Goal: Find specific page/section: Find specific page/section

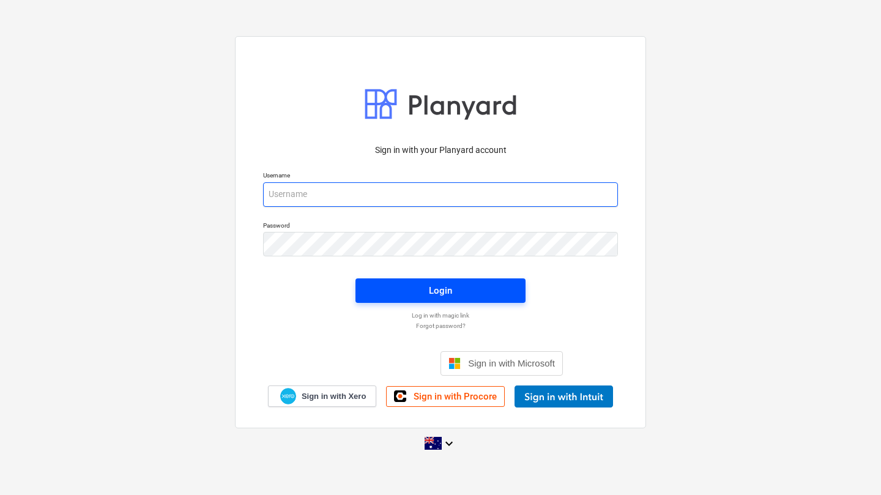
type input "[EMAIL_ADDRESS][DOMAIN_NAME]"
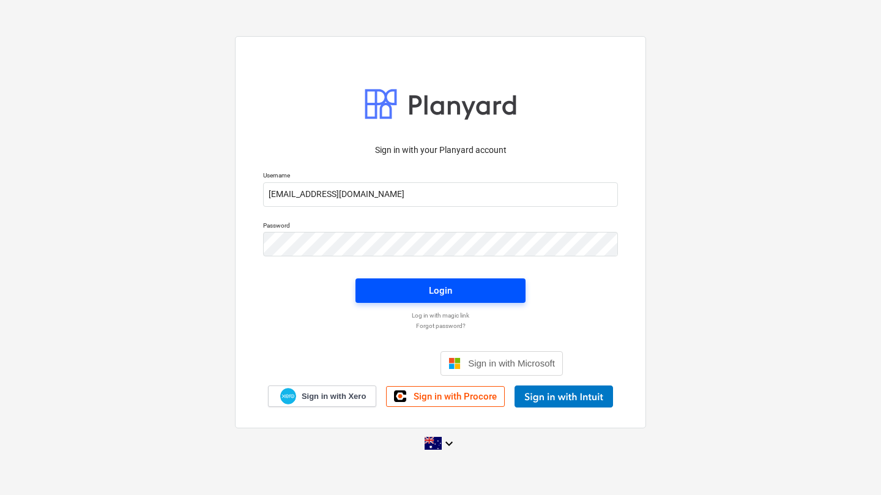
click at [411, 289] on span "Login" at bounding box center [440, 291] width 141 height 16
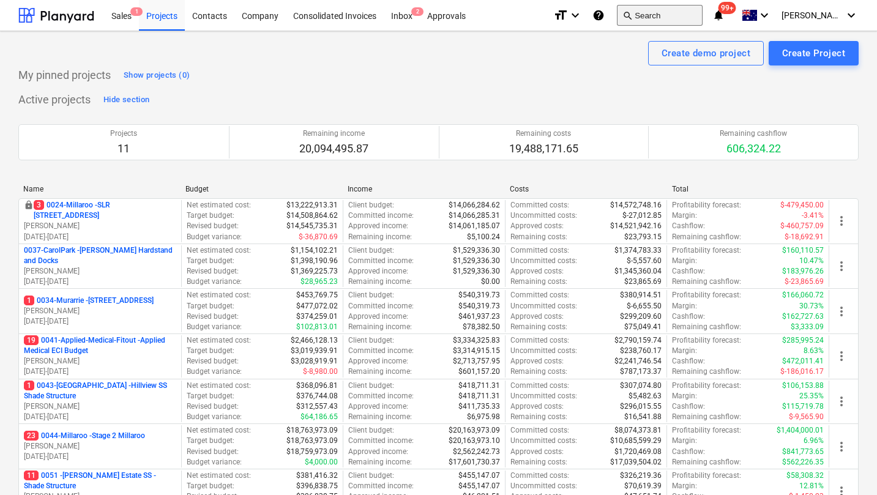
click at [665, 18] on button "search Search" at bounding box center [660, 15] width 86 height 21
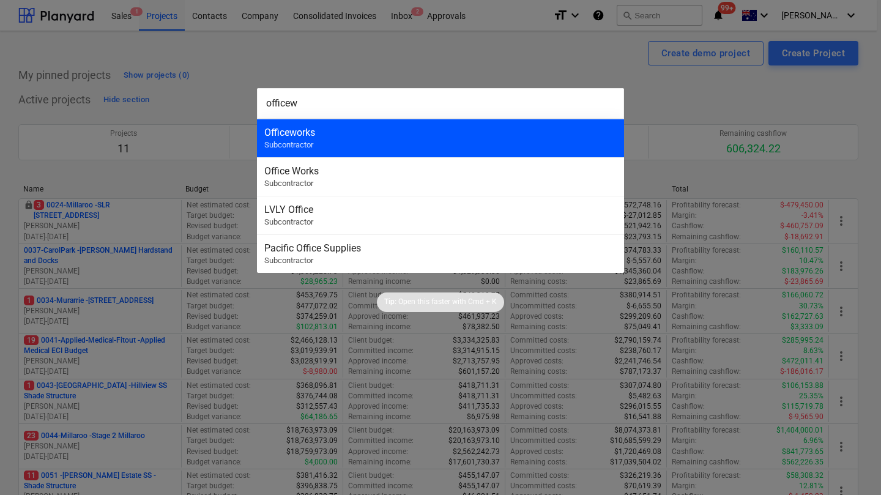
type input "officew"
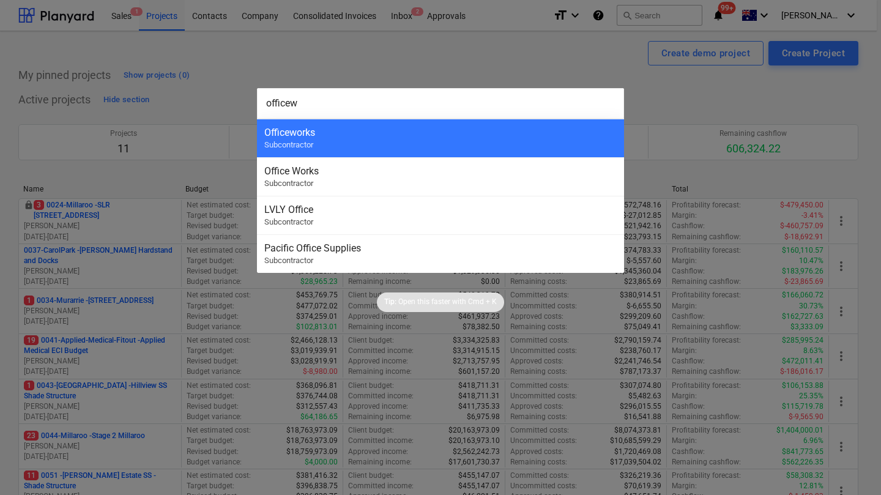
click at [500, 134] on div "Officeworks" at bounding box center [440, 133] width 352 height 12
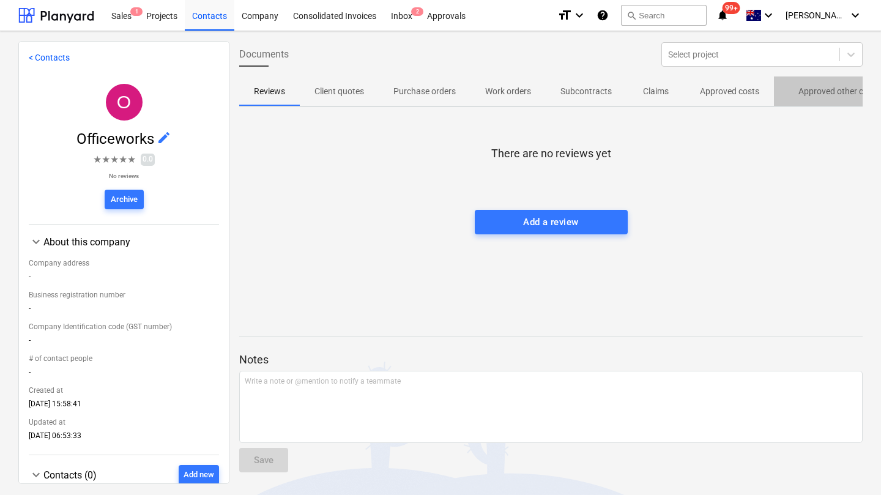
click at [803, 96] on p "Approved other costs" at bounding box center [838, 91] width 81 height 13
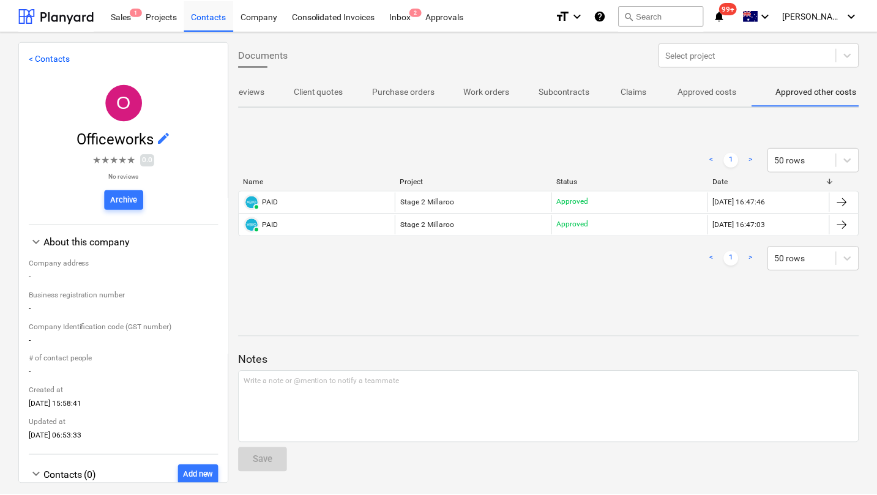
scroll to position [0, 46]
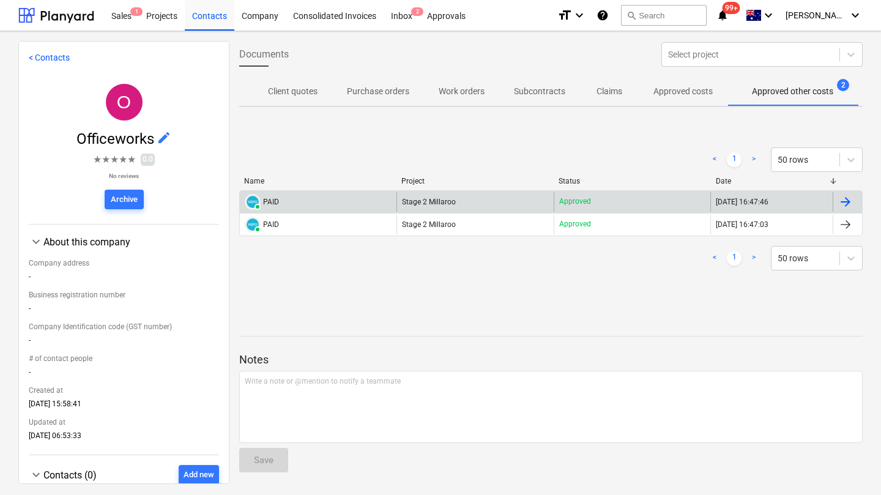
click at [278, 202] on div "PAID PAID" at bounding box center [318, 202] width 157 height 20
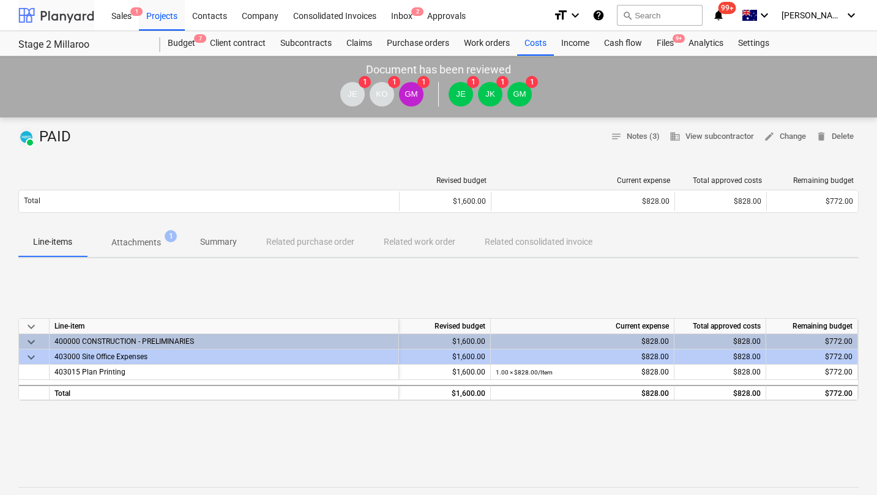
click at [43, 12] on div at bounding box center [56, 15] width 76 height 31
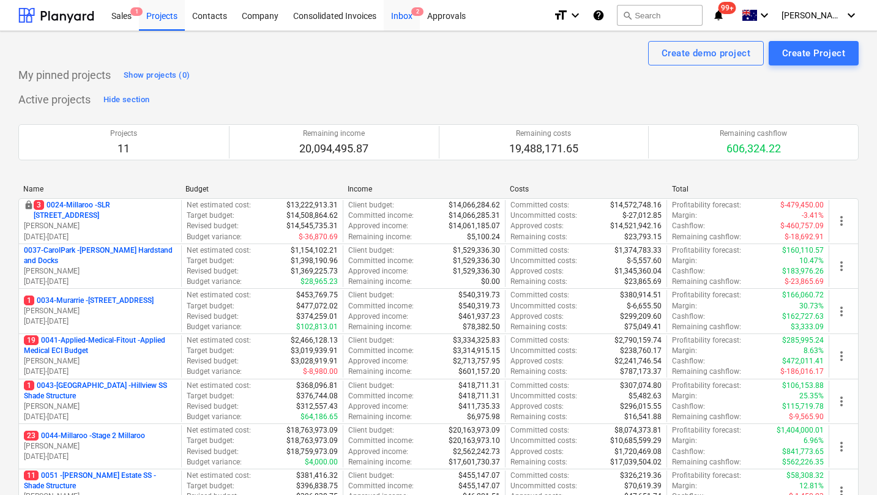
click at [401, 20] on div "Inbox 2" at bounding box center [402, 14] width 36 height 31
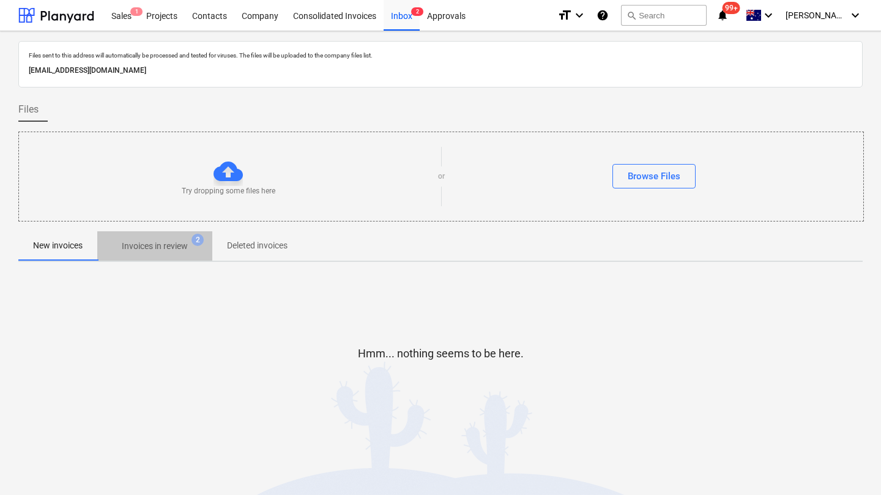
click at [165, 244] on p "Invoices in review" at bounding box center [155, 246] width 66 height 13
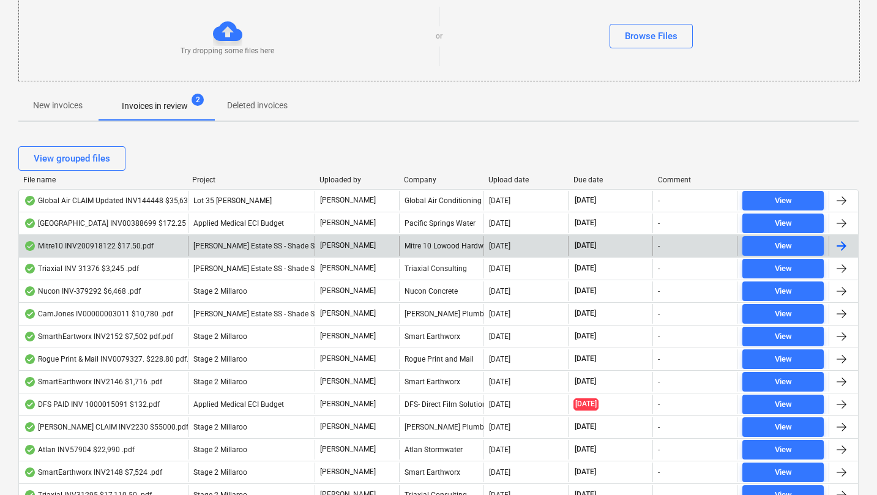
scroll to position [154, 0]
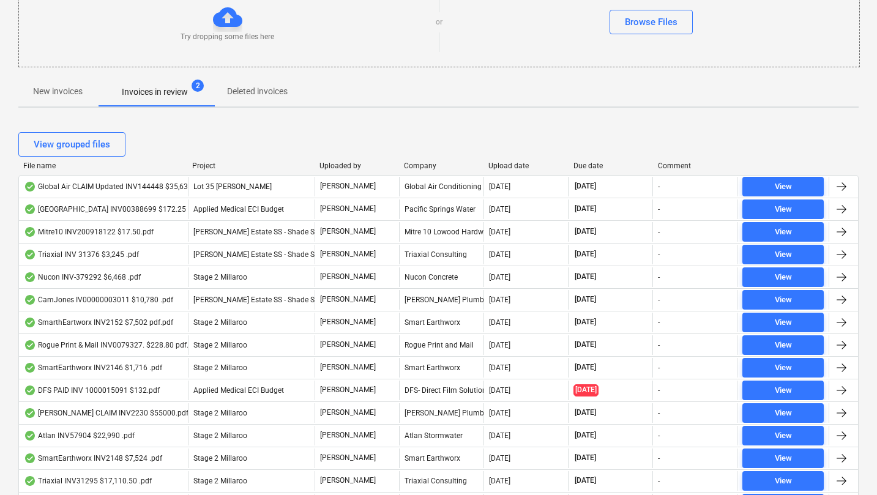
click at [39, 167] on div "File name" at bounding box center [102, 166] width 159 height 9
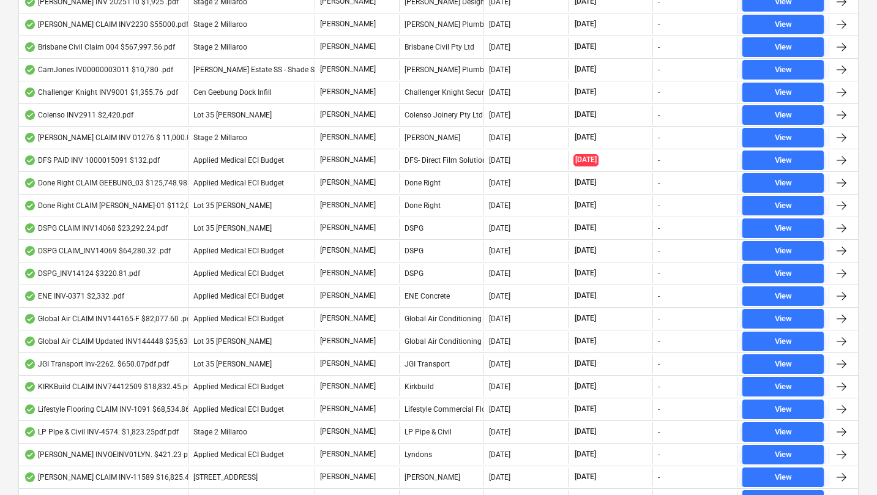
scroll to position [0, 0]
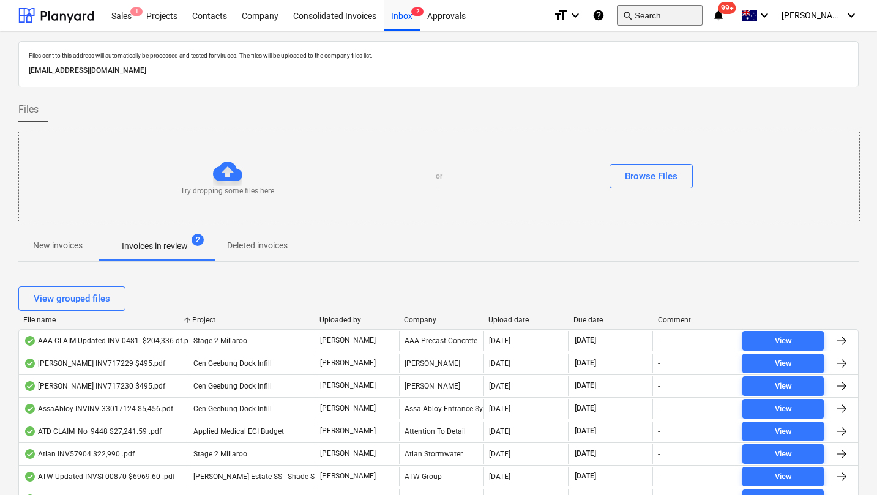
click at [687, 17] on button "search Search" at bounding box center [660, 15] width 86 height 21
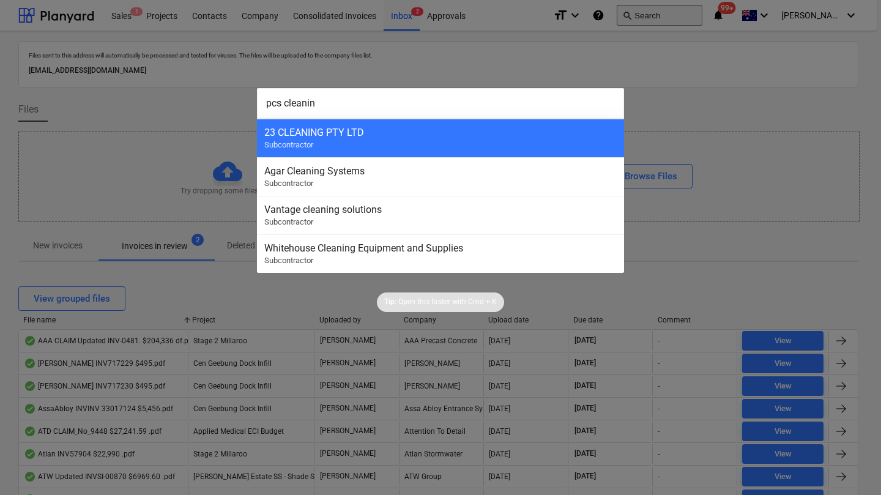
type input "pcs cleaning"
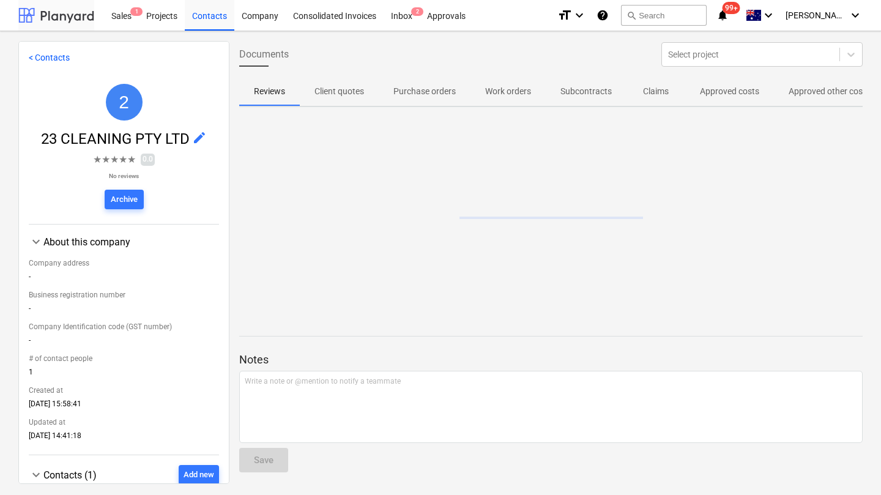
click at [67, 11] on div at bounding box center [56, 15] width 76 height 31
